Goal: Navigation & Orientation: Find specific page/section

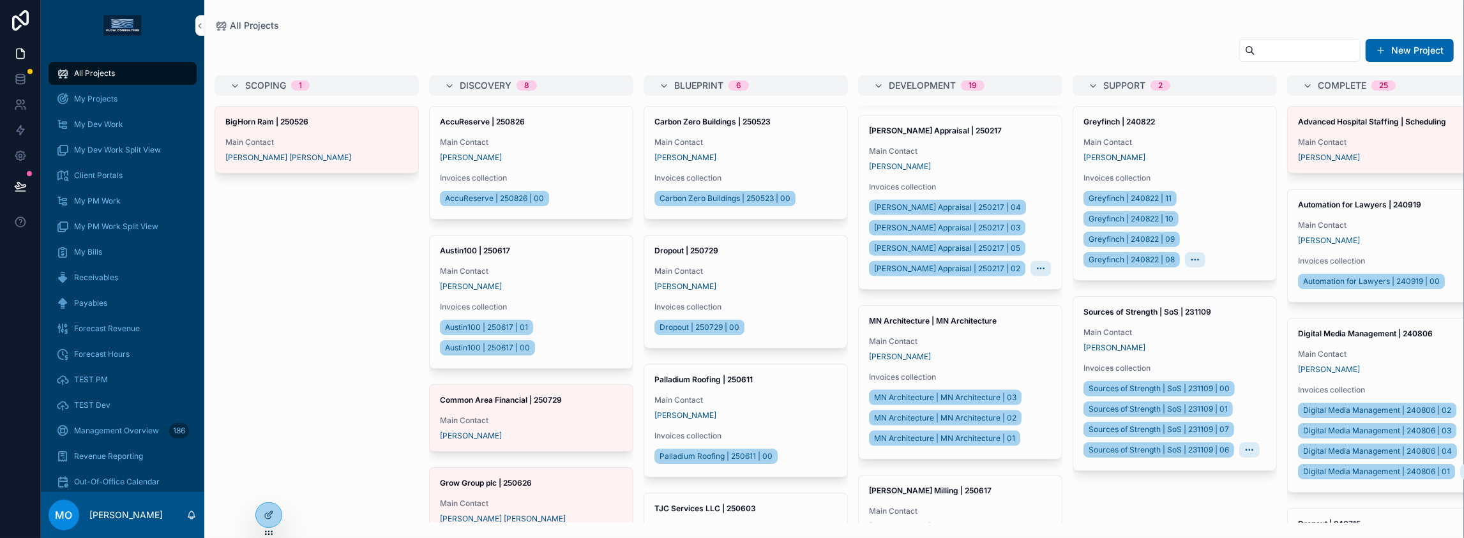
scroll to position [1575, 0]
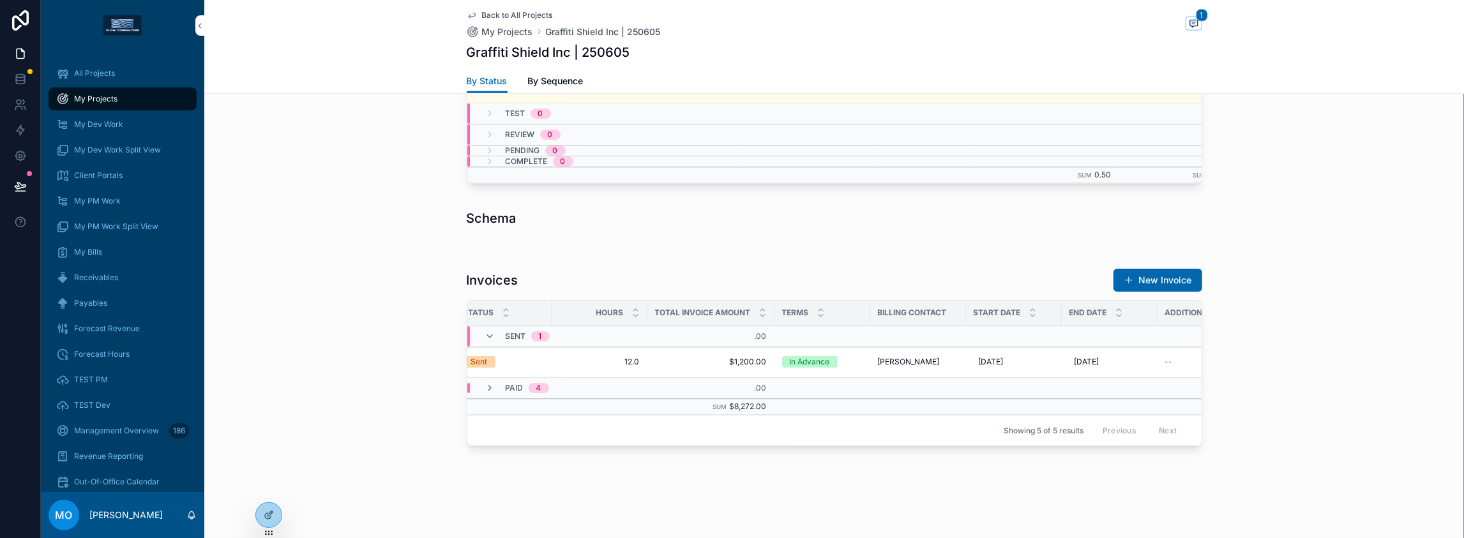
scroll to position [1817, 0]
click at [115, 79] on span "All Projects" at bounding box center [94, 73] width 41 height 10
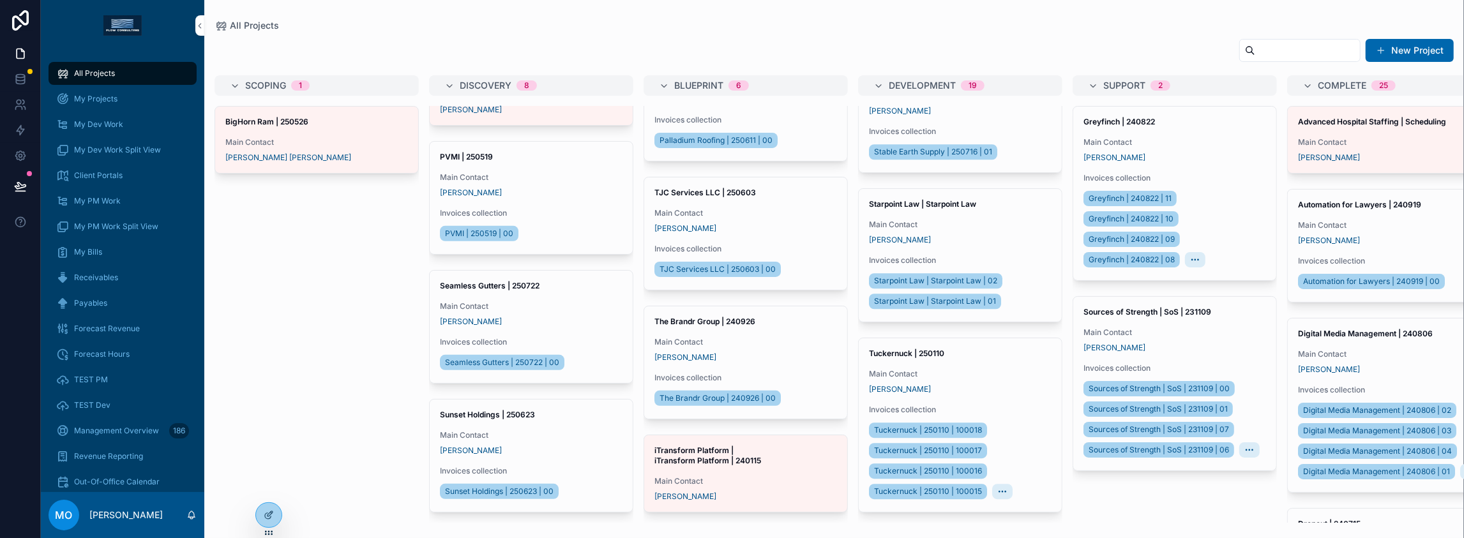
scroll to position [3364, 0]
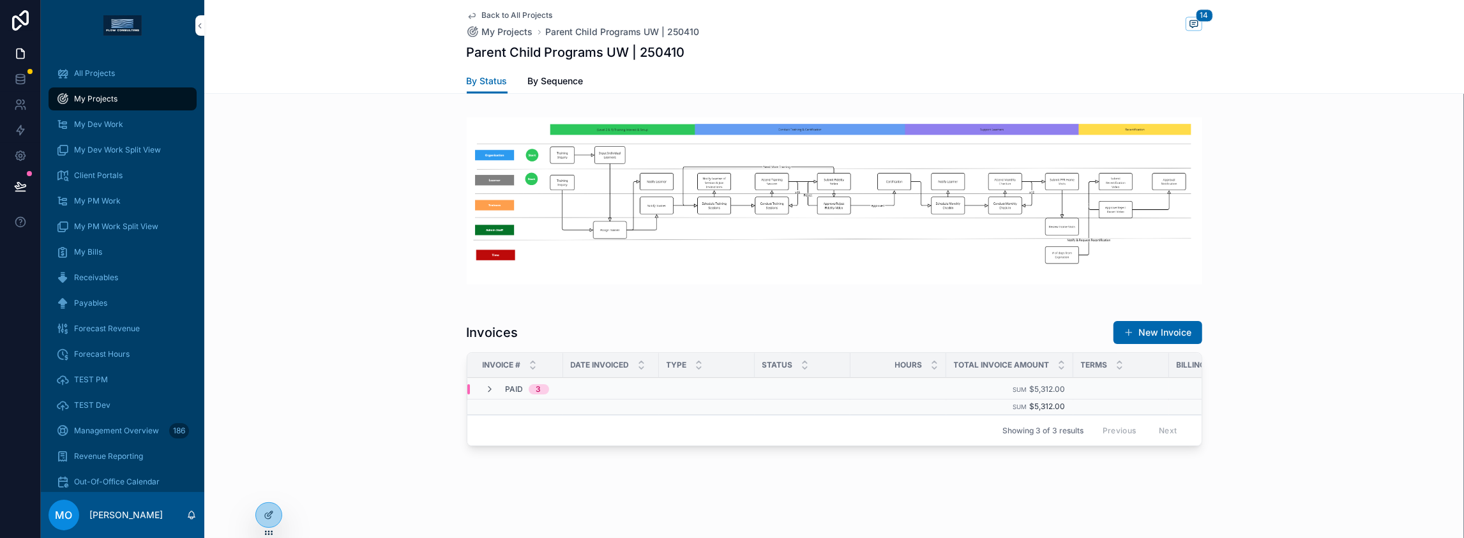
scroll to position [3192, 0]
click at [485, 384] on icon "scrollable content" at bounding box center [490, 389] width 10 height 10
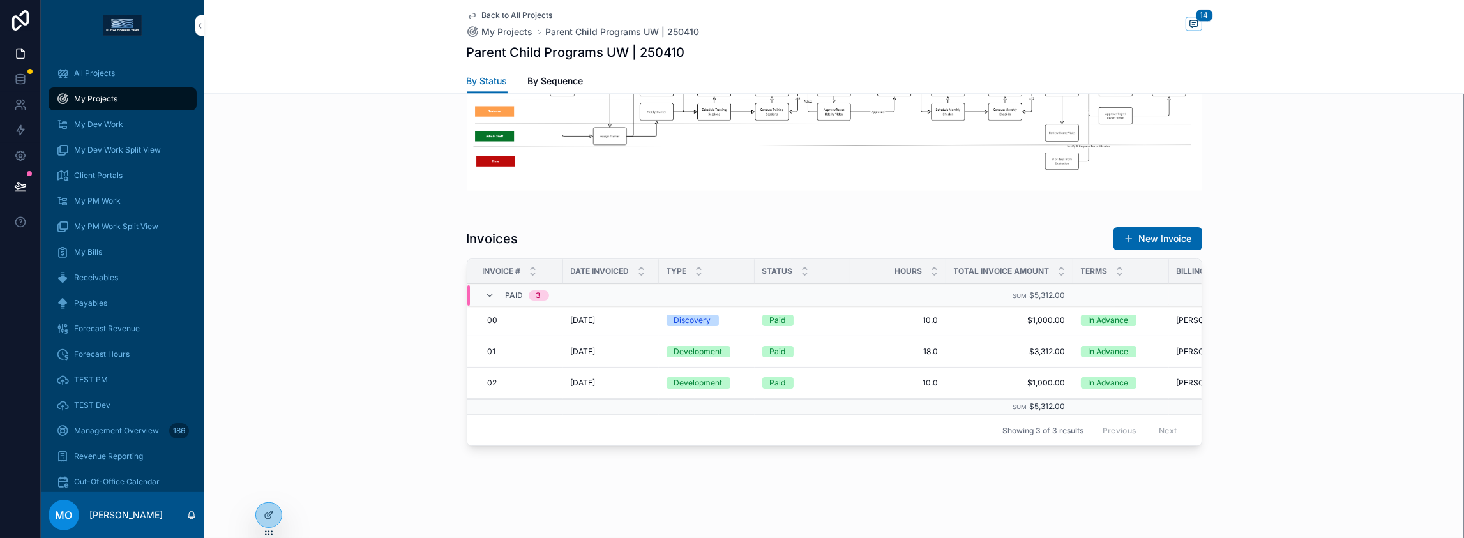
scroll to position [3265, 0]
click at [467, 15] on icon "scrollable content" at bounding box center [472, 15] width 10 height 10
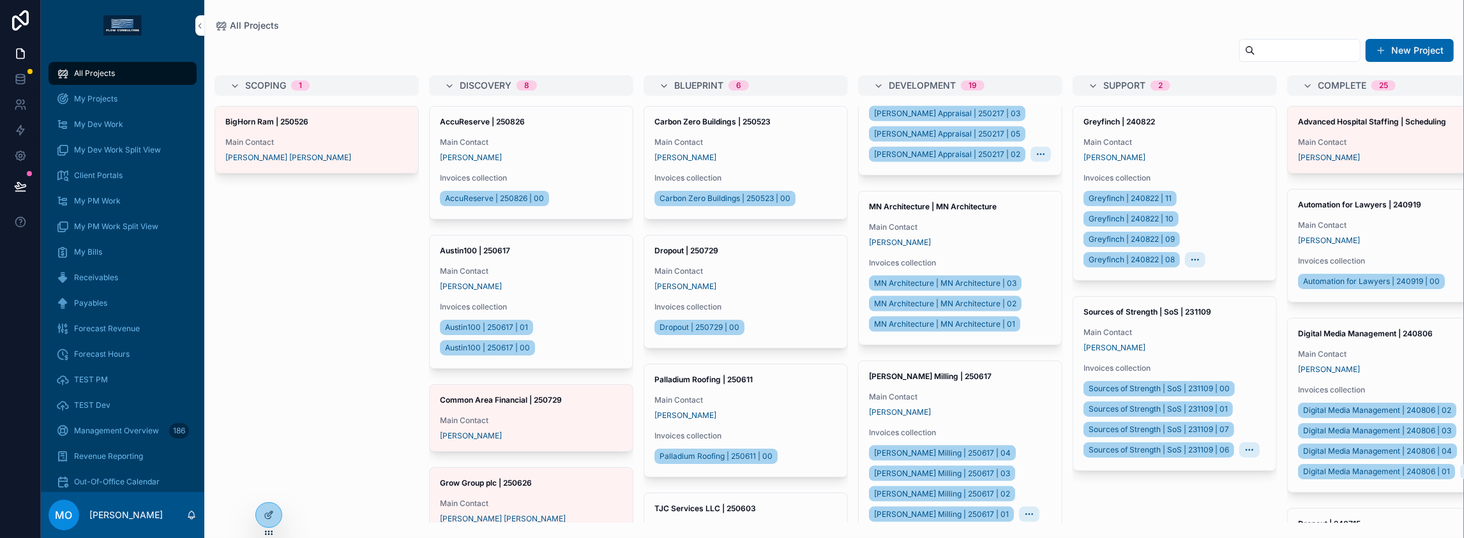
scroll to position [1660, 0]
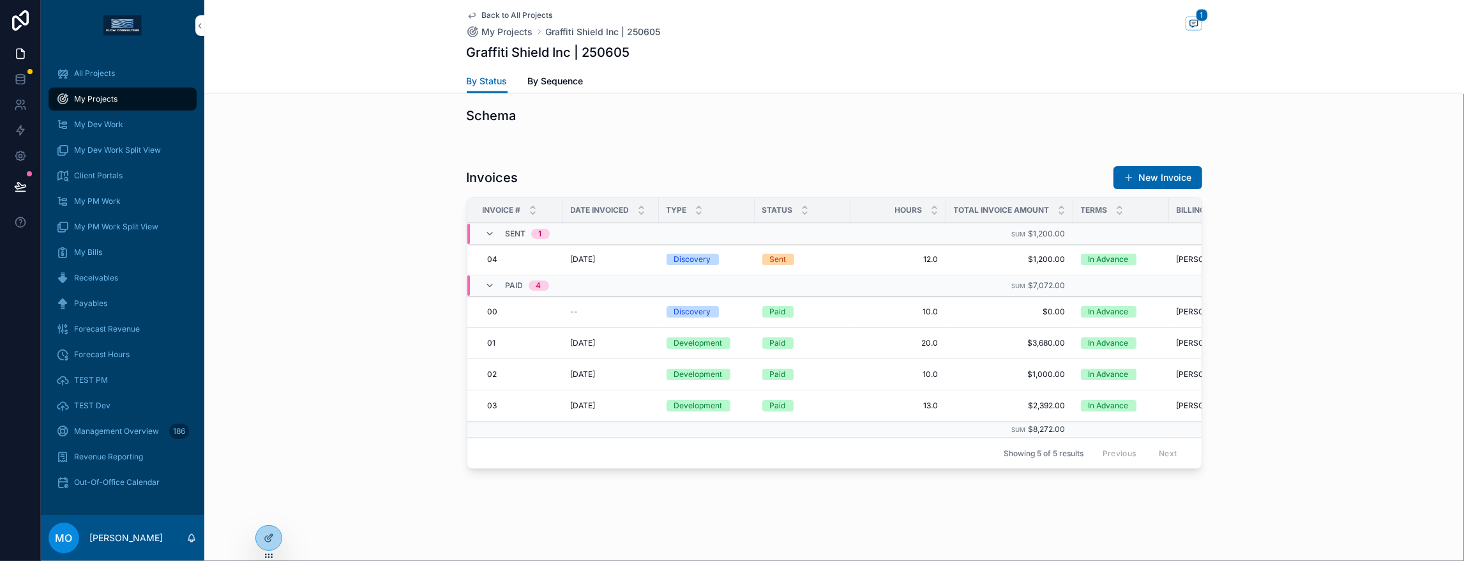
scroll to position [1951, 0]
